Goal: Task Accomplishment & Management: Complete application form

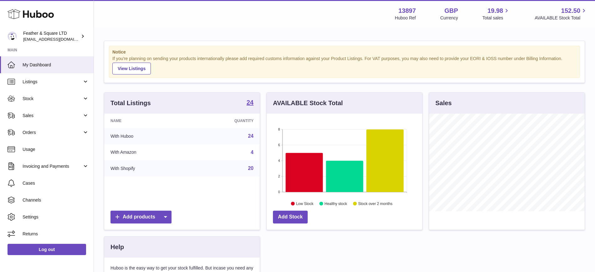
scroll to position [98, 156]
click at [60, 115] on span "Sales" at bounding box center [53, 116] width 60 height 6
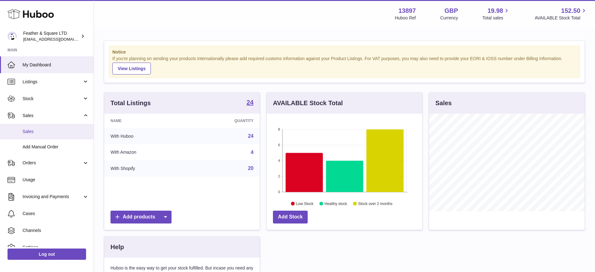
click at [52, 135] on link "Sales" at bounding box center [47, 131] width 94 height 15
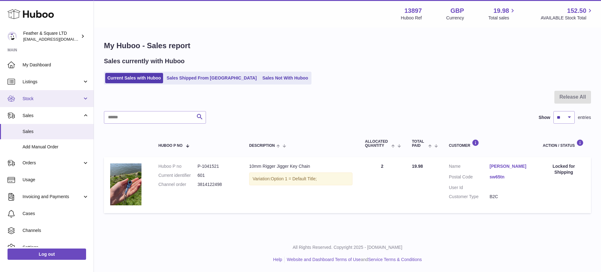
click at [40, 103] on link "Stock" at bounding box center [47, 98] width 94 height 17
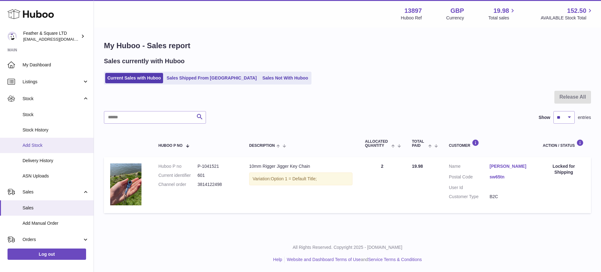
click at [36, 144] on span "Add Stock" at bounding box center [56, 145] width 66 height 6
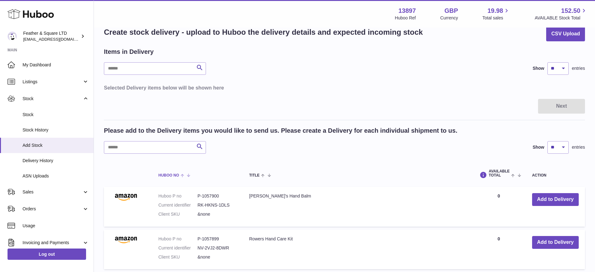
scroll to position [14, 0]
click at [152, 72] on input "text" at bounding box center [155, 69] width 102 height 13
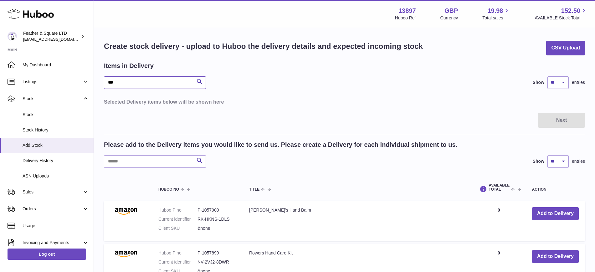
type input "***"
click at [137, 167] on input "text" at bounding box center [155, 161] width 102 height 13
type input "***"
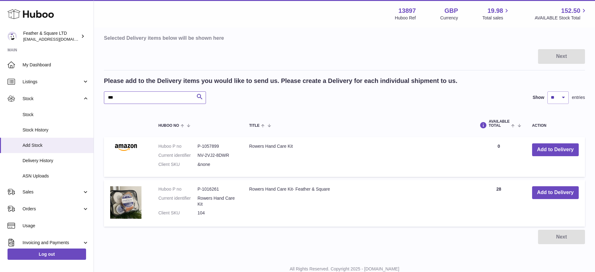
scroll to position [68, 0]
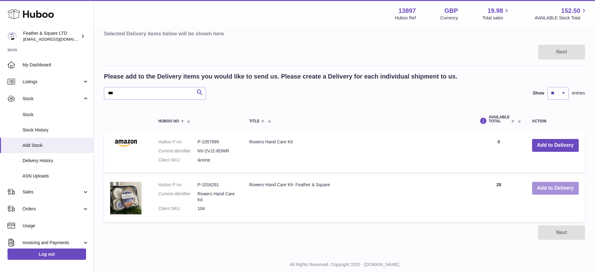
click at [556, 190] on button "Add to Delivery" at bounding box center [555, 188] width 47 height 13
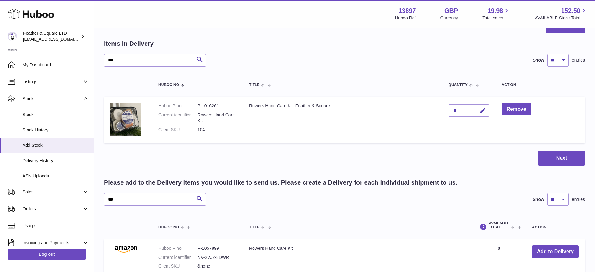
scroll to position [24, 0]
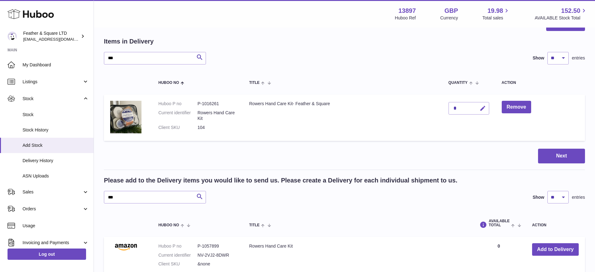
click at [482, 108] on icon "button" at bounding box center [483, 108] width 7 height 7
type input "**"
click at [482, 108] on icon "submit" at bounding box center [483, 109] width 6 height 6
click at [546, 152] on button "Next" at bounding box center [561, 156] width 47 height 15
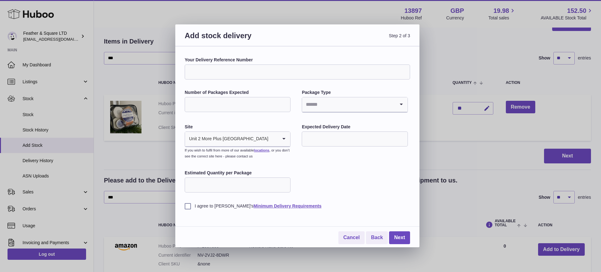
click at [265, 73] on input "Your Delivery Reference Number" at bounding box center [297, 71] width 225 height 15
click at [259, 71] on input "**********" at bounding box center [297, 71] width 225 height 15
click at [251, 72] on input "**********" at bounding box center [297, 71] width 225 height 15
click at [255, 72] on input "**********" at bounding box center [297, 71] width 225 height 15
type input "**********"
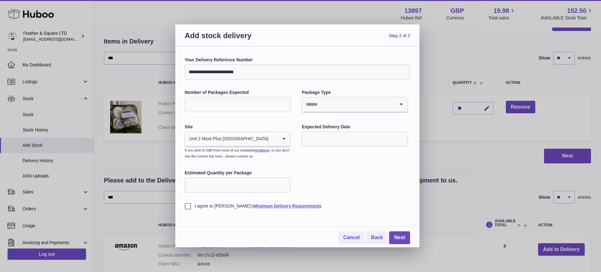
click at [265, 80] on div "**********" at bounding box center [297, 133] width 225 height 152
click at [249, 100] on input "Number of Packages Expected" at bounding box center [238, 104] width 106 height 15
type input "*"
click at [332, 103] on input "Search for option" at bounding box center [348, 104] width 93 height 14
click at [317, 147] on li "Boxes" at bounding box center [354, 146] width 105 height 13
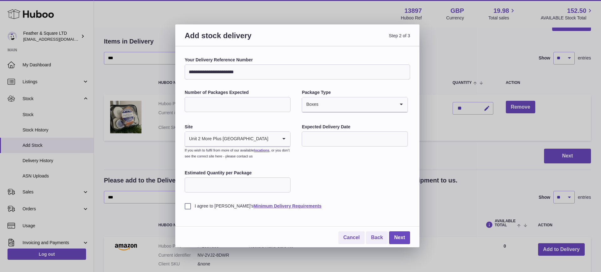
click at [319, 140] on input "text" at bounding box center [355, 138] width 106 height 15
click at [314, 191] on span "6" at bounding box center [311, 190] width 11 height 11
type input "**********"
click at [250, 184] on input "Estimated Quantity per Package" at bounding box center [238, 185] width 106 height 15
type input "**"
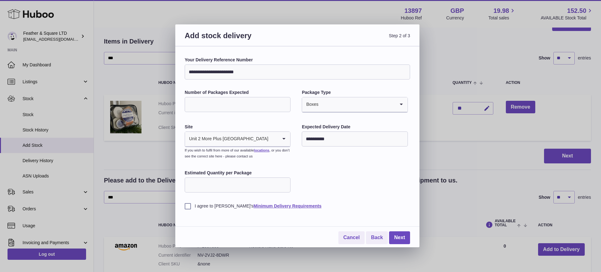
click at [185, 207] on label "I agree to [PERSON_NAME]'s Minimum Delivery Requirements" at bounding box center [297, 206] width 225 height 6
click at [406, 236] on link "Next" at bounding box center [399, 237] width 21 height 13
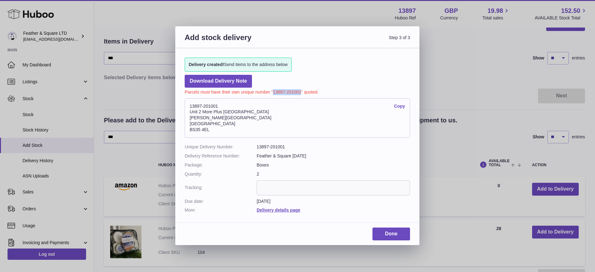
drag, startPoint x: 301, startPoint y: 93, endPoint x: 274, endPoint y: 91, distance: 27.3
click at [274, 91] on p "Parcels must have their own unique number "13897-201001" quoted." at bounding box center [297, 92] width 225 height 8
copy p "13897-201001"
drag, startPoint x: 215, startPoint y: 132, endPoint x: 185, endPoint y: 106, distance: 39.3
click at [185, 106] on address "13897-201001 Copy [STREET_ADDRESS][PERSON_NAME]" at bounding box center [297, 117] width 225 height 39
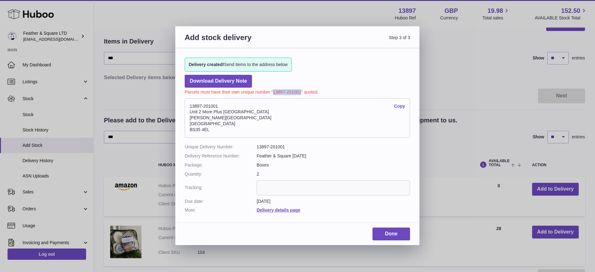
click at [247, 124] on address "13897-201001 Copy [STREET_ADDRESS][PERSON_NAME]" at bounding box center [297, 117] width 225 height 39
drag, startPoint x: 220, startPoint y: 107, endPoint x: 188, endPoint y: 106, distance: 32.2
click at [188, 106] on address "13897-201001 Copy [STREET_ADDRESS][PERSON_NAME]" at bounding box center [297, 117] width 225 height 39
click at [342, 119] on address "13897-201001 Copy [STREET_ADDRESS][PERSON_NAME]" at bounding box center [297, 117] width 225 height 39
drag, startPoint x: 211, startPoint y: 129, endPoint x: 190, endPoint y: 131, distance: 20.5
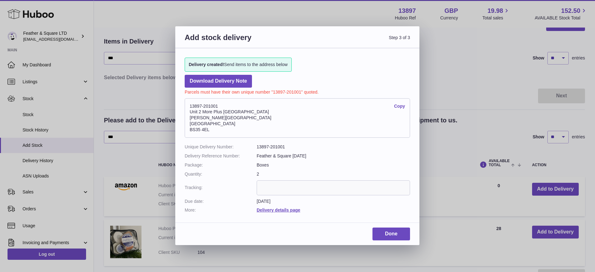
click at [190, 131] on address "13897-201001 Copy [STREET_ADDRESS][PERSON_NAME]" at bounding box center [297, 117] width 225 height 39
copy address "BS35 4EL"
drag, startPoint x: 220, startPoint y: 106, endPoint x: 190, endPoint y: 107, distance: 29.8
click at [190, 107] on address "13897-201001 Copy [STREET_ADDRESS][PERSON_NAME]" at bounding box center [297, 117] width 225 height 39
copy address "13897-201001"
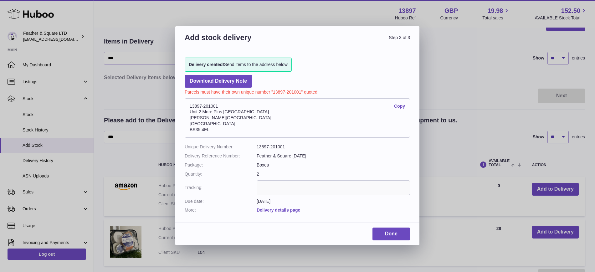
drag, startPoint x: 211, startPoint y: 131, endPoint x: 188, endPoint y: 131, distance: 23.8
click at [188, 131] on address "13897-201001 Copy [STREET_ADDRESS][PERSON_NAME]" at bounding box center [297, 117] width 225 height 39
copy address "BS35 4EL"
drag, startPoint x: 226, startPoint y: 105, endPoint x: 190, endPoint y: 104, distance: 35.7
click at [190, 104] on address "13897-201001 Copy [STREET_ADDRESS][PERSON_NAME]" at bounding box center [297, 117] width 225 height 39
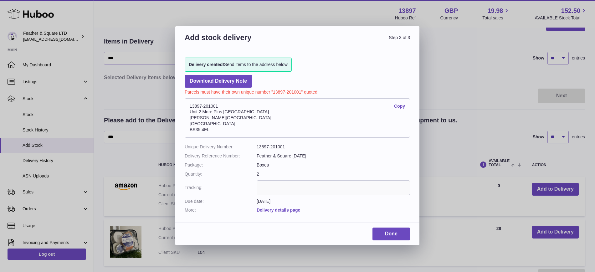
copy address "13897-201001"
